Goal: Find contact information: Obtain details needed to contact an individual or organization

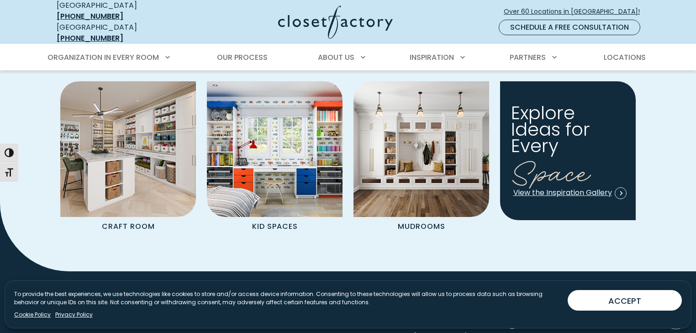
scroll to position [1095, 0]
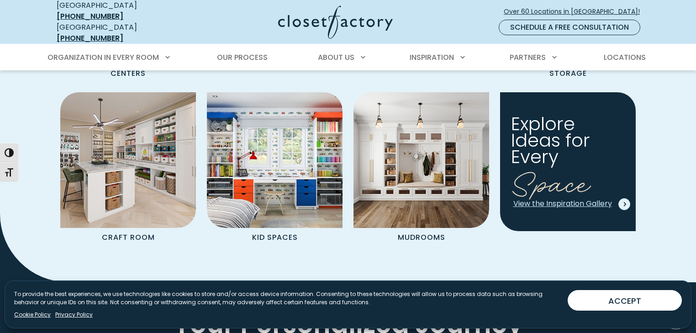
click at [590, 198] on span "View the Inspiration Gallery" at bounding box center [569, 203] width 113 height 10
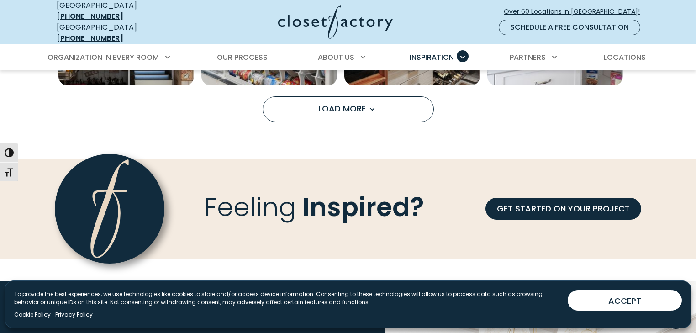
scroll to position [803, 0]
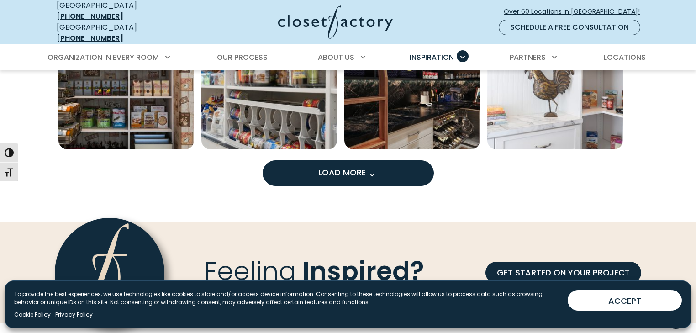
click at [345, 167] on span "Load More" at bounding box center [347, 172] width 59 height 11
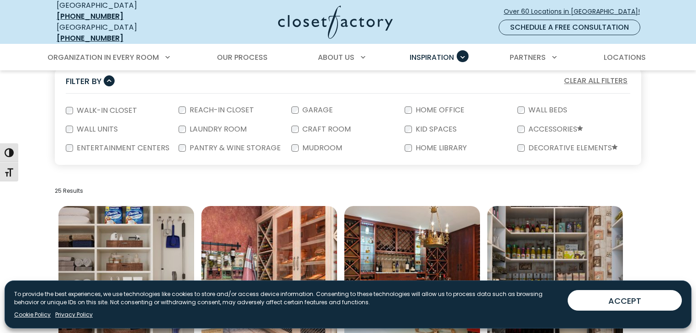
scroll to position [183, 0]
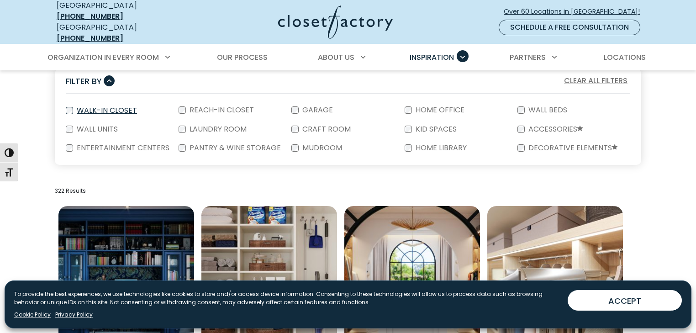
click at [85, 107] on label "Walk-In Closet" at bounding box center [106, 110] width 66 height 7
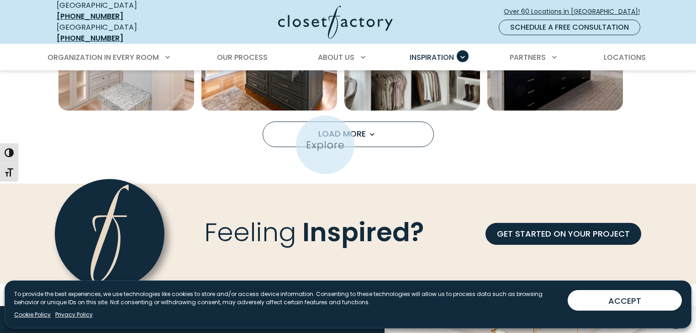
scroll to position [767, 0]
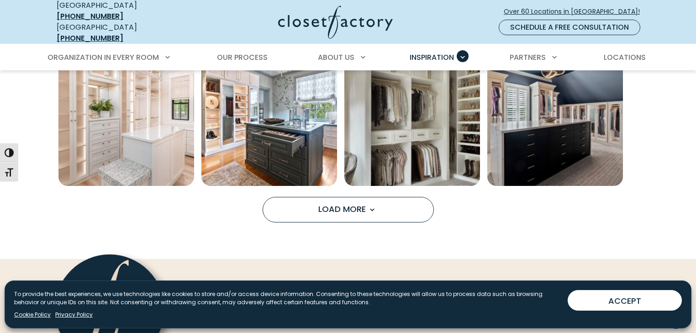
drag, startPoint x: 341, startPoint y: 196, endPoint x: 579, endPoint y: 193, distance: 238.3
click at [341, 203] on span "Load More" at bounding box center [347, 208] width 59 height 11
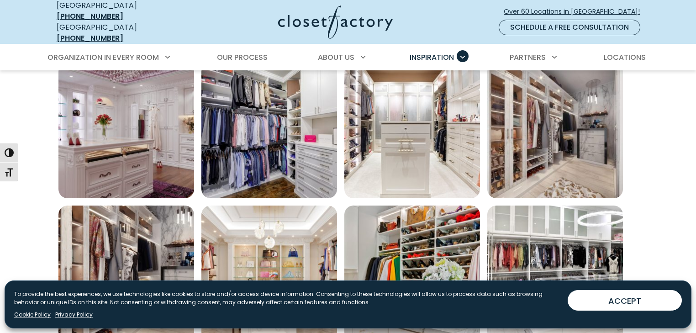
scroll to position [1278, 0]
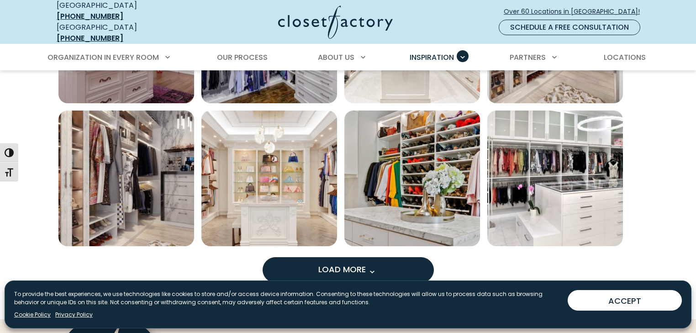
click at [346, 263] on span "Load More" at bounding box center [347, 268] width 59 height 11
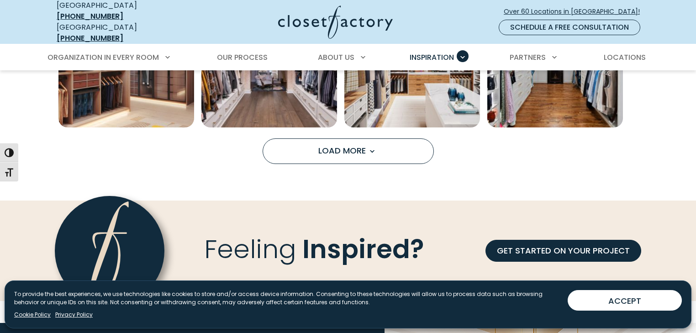
scroll to position [1972, 0]
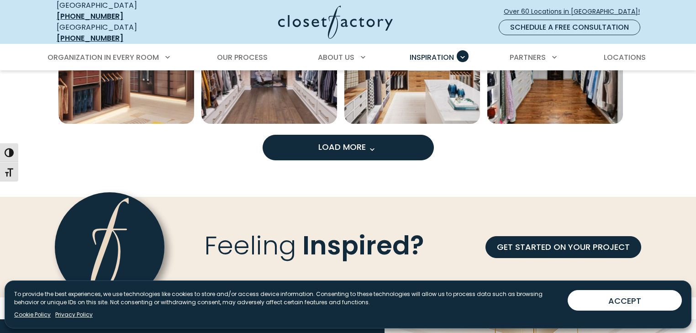
click at [347, 141] on span "Load More" at bounding box center [347, 146] width 59 height 11
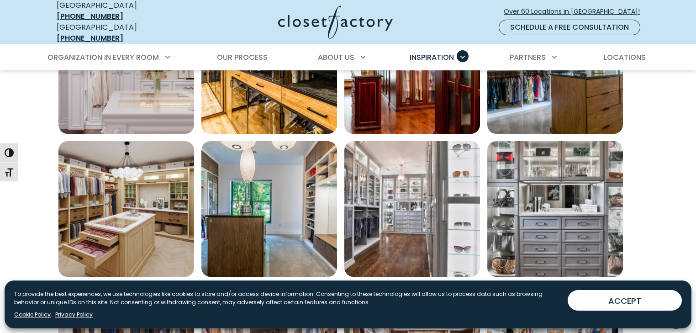
scroll to position [1570, 0]
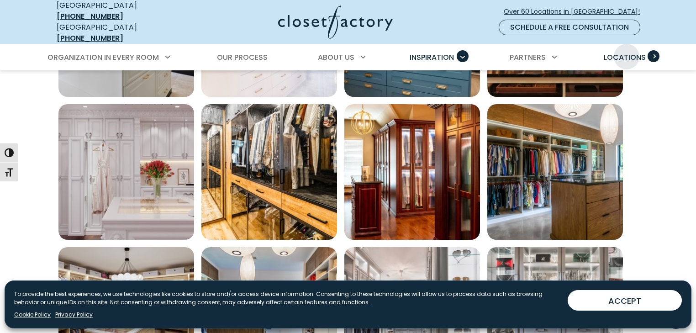
click at [626, 52] on span "Locations" at bounding box center [624, 57] width 42 height 10
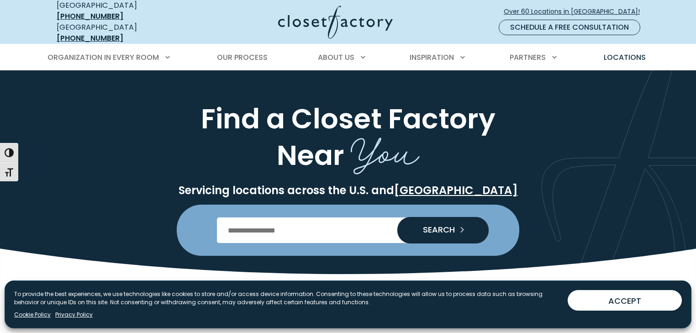
click at [232, 223] on input "Enter Postal Code" at bounding box center [348, 230] width 262 height 26
type input "*****"
click at [435, 225] on span "SEARCH" at bounding box center [434, 229] width 39 height 8
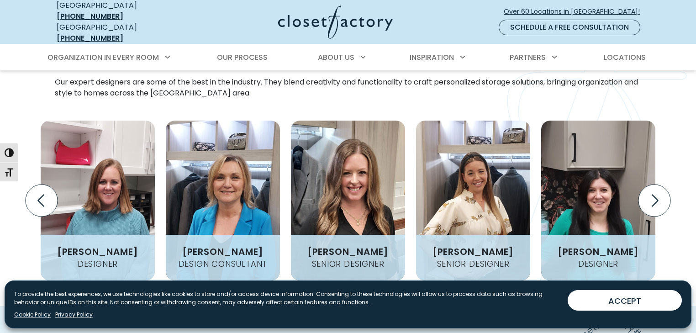
scroll to position [1132, 0]
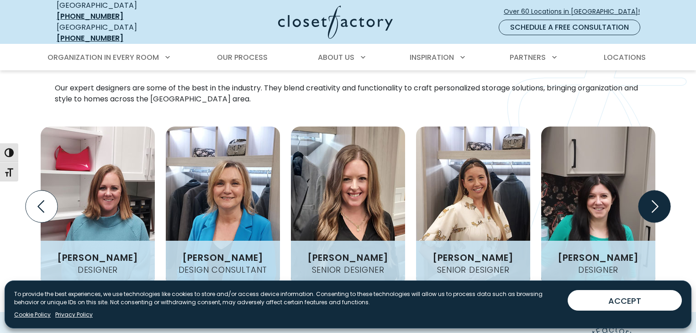
click at [653, 200] on icon "Next slide" at bounding box center [654, 206] width 7 height 12
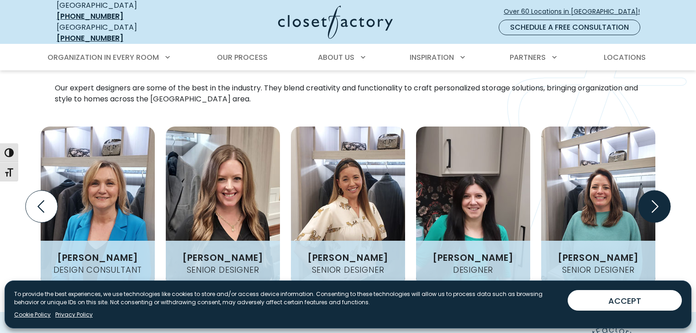
click at [651, 190] on icon "Next slide" at bounding box center [654, 206] width 32 height 32
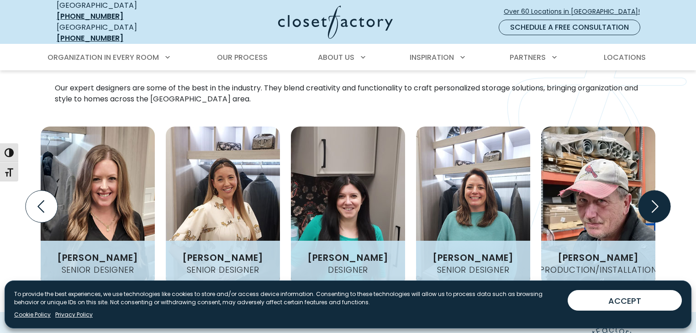
click at [652, 190] on icon "Next slide" at bounding box center [654, 206] width 32 height 32
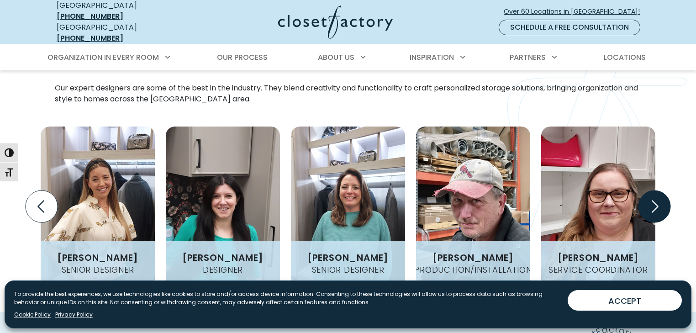
click at [652, 190] on icon "Next slide" at bounding box center [654, 206] width 32 height 32
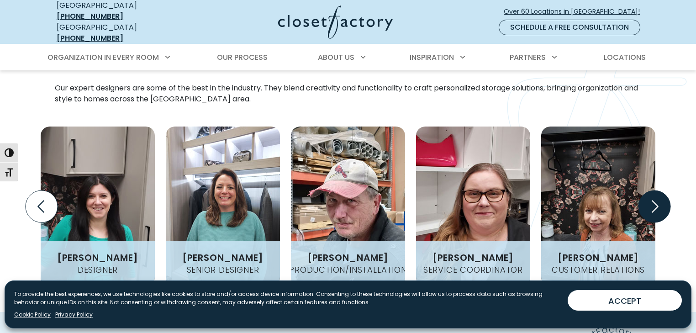
click at [652, 190] on icon "Next slide" at bounding box center [654, 206] width 32 height 32
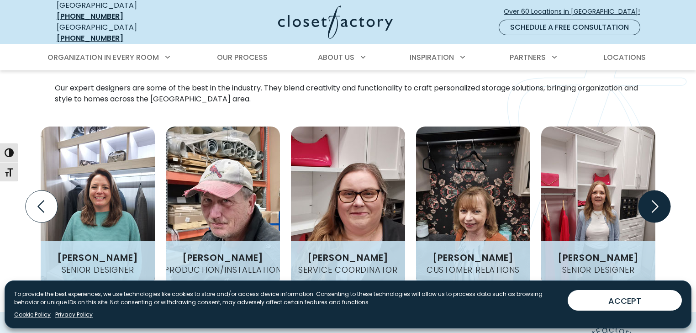
click at [652, 190] on icon "Next slide" at bounding box center [654, 206] width 32 height 32
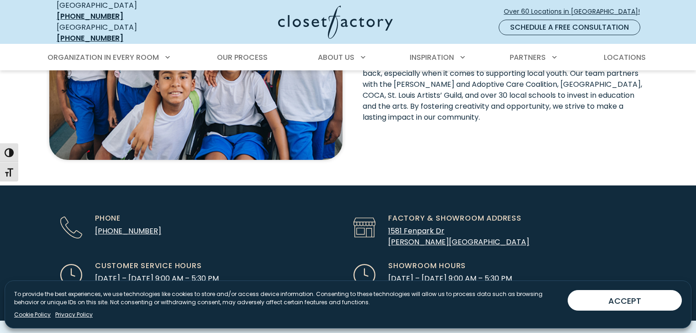
scroll to position [2666, 0]
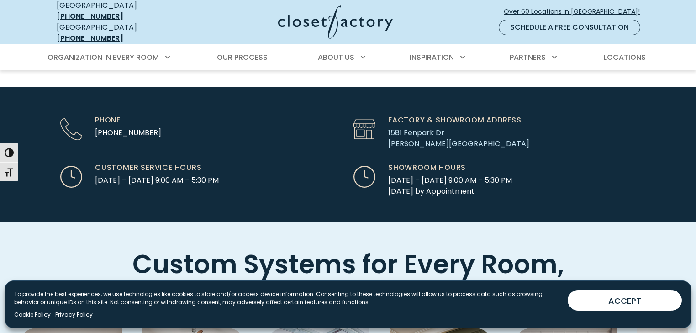
click at [406, 127] on link "1581 Fenpark Dr Fenton, MO 63026" at bounding box center [458, 137] width 141 height 21
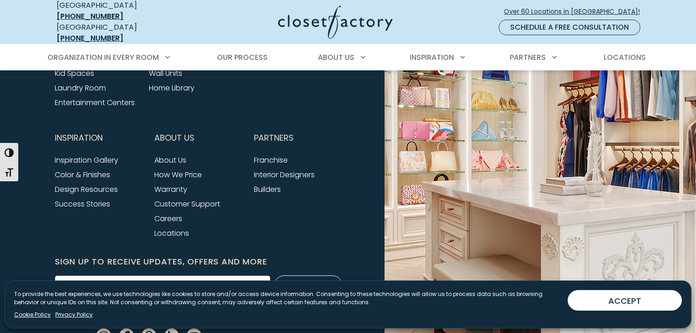
scroll to position [3607, 0]
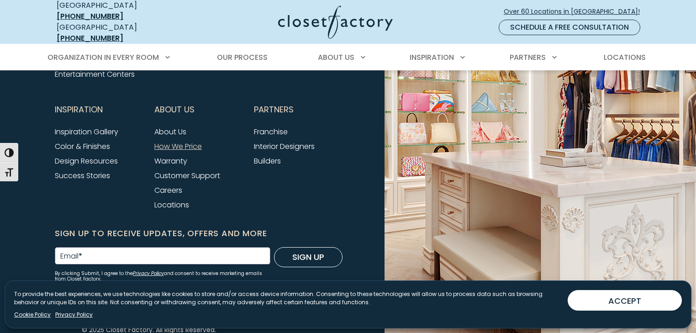
click at [188, 141] on link "How We Price" at bounding box center [177, 146] width 47 height 10
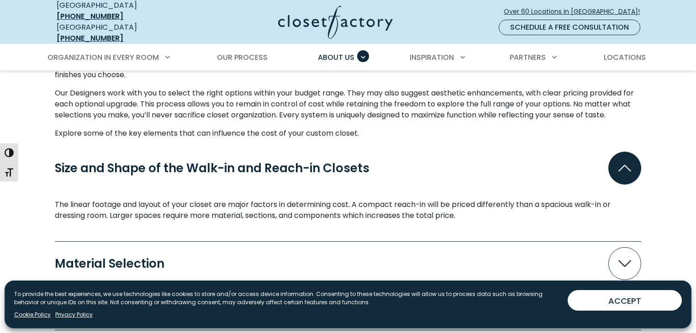
scroll to position [876, 0]
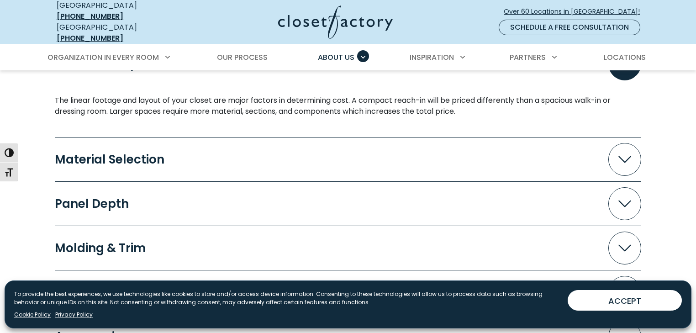
click at [623, 156] on icon "Accordion" at bounding box center [624, 159] width 13 height 7
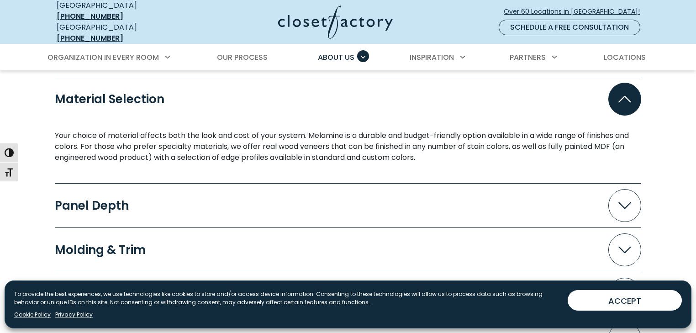
scroll to position [949, 0]
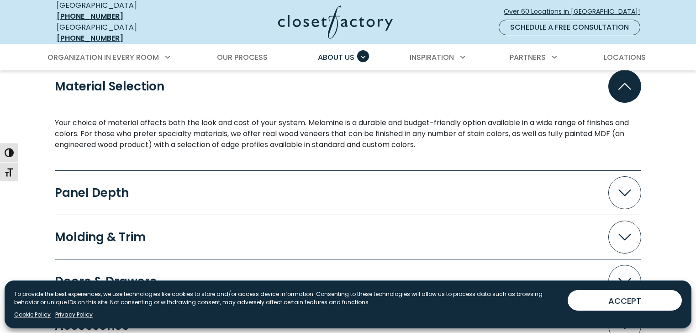
click at [626, 189] on icon "Accordion" at bounding box center [624, 192] width 13 height 7
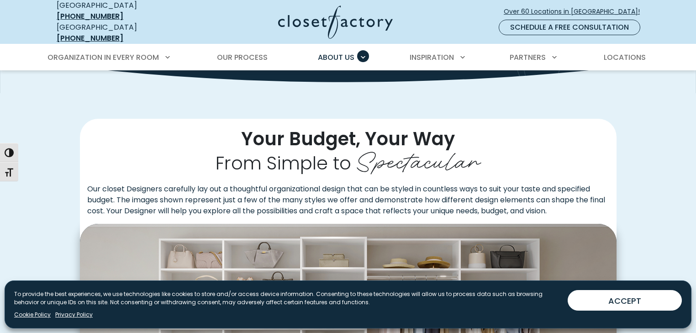
scroll to position [73, 0]
